Goal: Contribute content

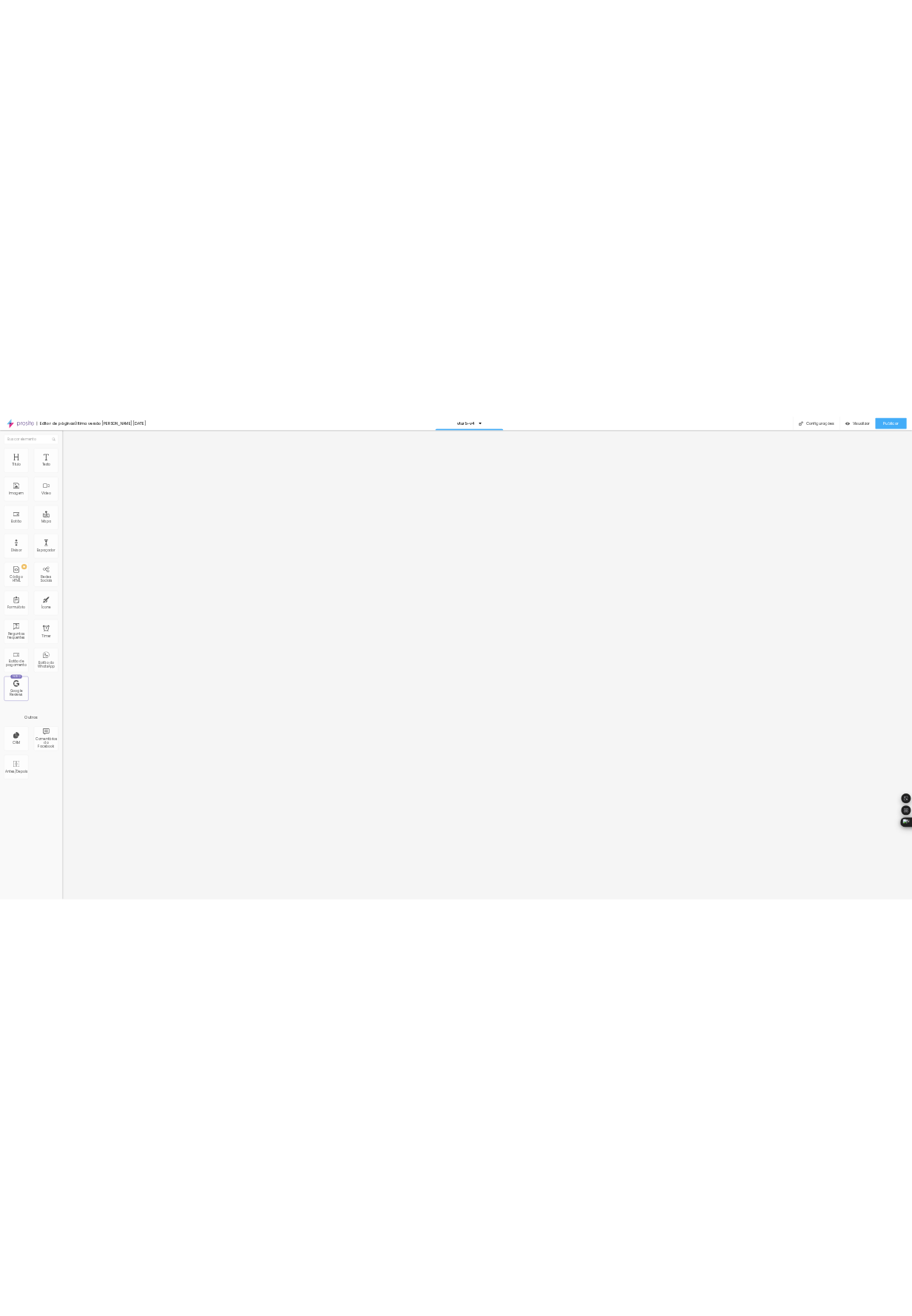
scroll to position [0, 40]
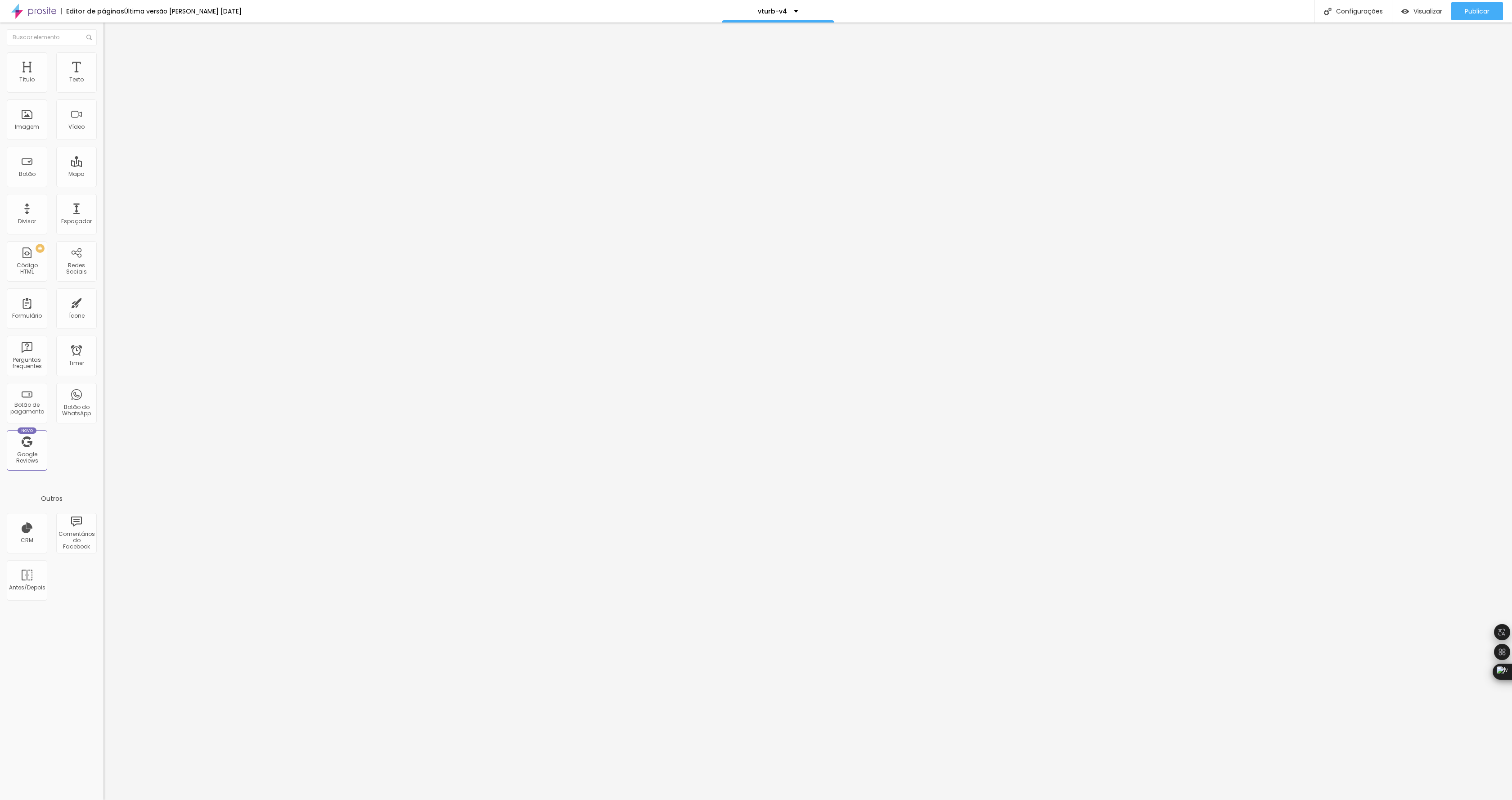
drag, startPoint x: 64, startPoint y: 268, endPoint x: 82, endPoint y: 270, distance: 18.1
click at [103, 268] on div "Editar Código HTML Conteúdo Avançado Código HTML 547 caracteres 1 < html lang =…" at bounding box center [155, 411] width 103 height 778
click at [1476, 11] on span "Publicar" at bounding box center [1477, 11] width 25 height 7
click at [1446, 66] on link "Visualizar página" at bounding box center [1453, 69] width 81 height 6
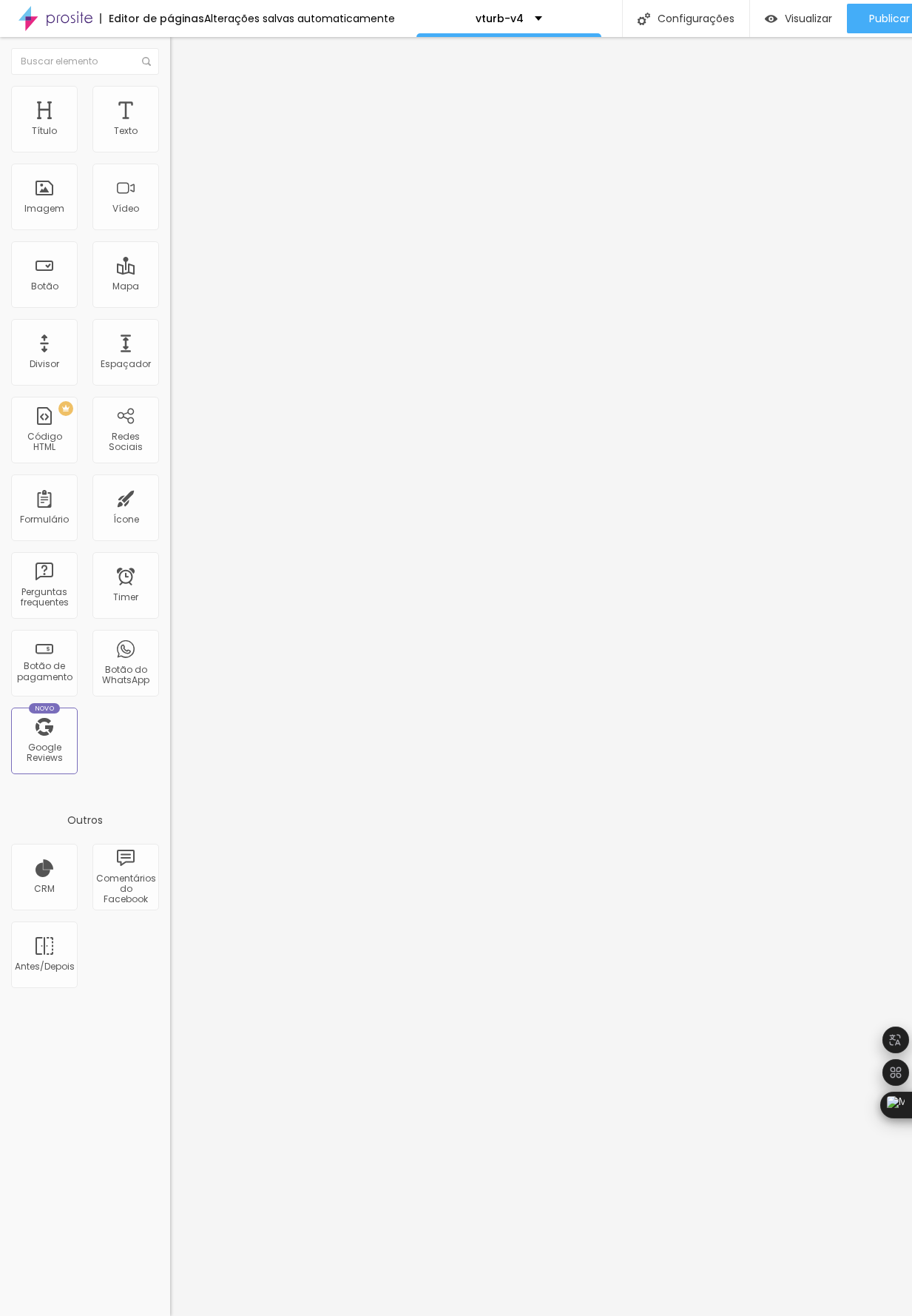
click at [181, 56] on img "button" at bounding box center [187, 54] width 12 height 12
click at [170, 225] on div at bounding box center [255, 185] width 170 height 115
click at [892, 27] on div "Publicar" at bounding box center [890, 18] width 41 height 30
click at [871, 14] on span "Publicar" at bounding box center [890, 18] width 41 height 12
